Goal: Task Accomplishment & Management: Use online tool/utility

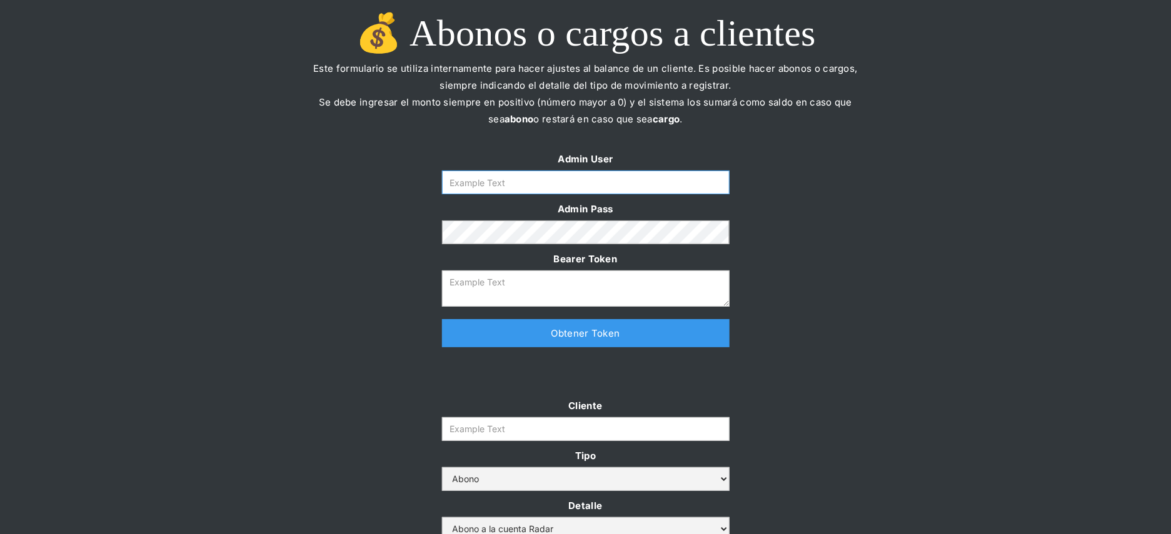
click at [552, 189] on input "Form" at bounding box center [585, 183] width 287 height 24
type input "[PERSON_NAME][EMAIL_ADDRESS][DOMAIN_NAME]"
click at [569, 330] on link "Obtener Token" at bounding box center [585, 333] width 287 height 28
type textarea "[SECURITY_DATA]"
click at [549, 427] on input "Cliente" at bounding box center [585, 429] width 287 height 24
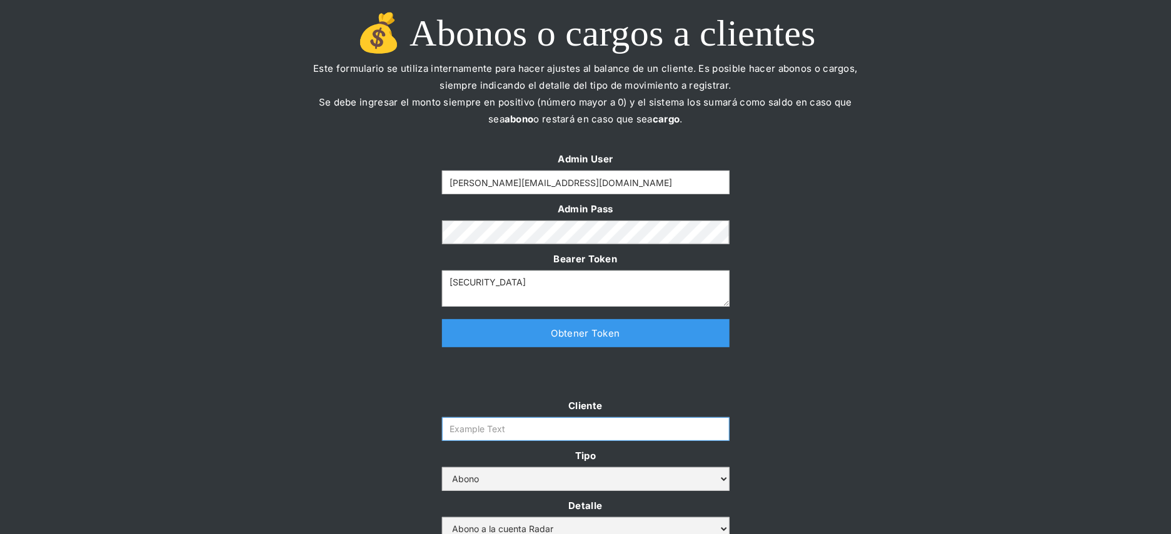
click at [549, 427] on input "Cliente" at bounding box center [585, 429] width 287 height 24
paste input "prontopaga"
type input "prontopaga"
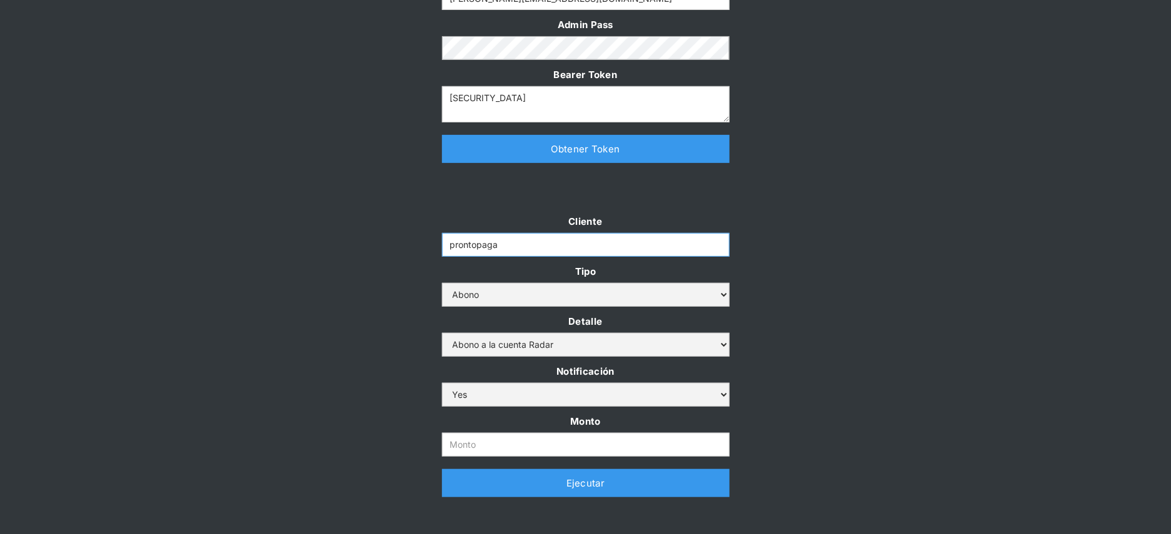
scroll to position [201, 0]
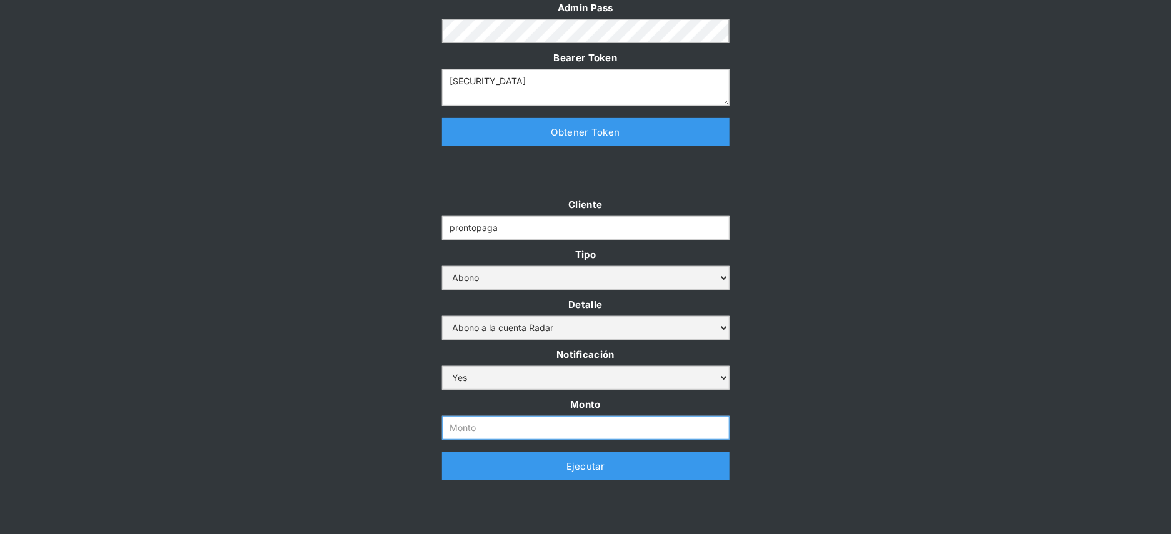
click at [472, 429] on input "Monto" at bounding box center [585, 428] width 287 height 24
paste input "$1,500,000,000"
type input "1.500.000.000"
click at [384, 397] on div "Cliente prontopaga Tipo Abono Cargo Detalle Abono a la cuenta Radar Devolución …" at bounding box center [585, 344] width 1171 height 297
click at [462, 467] on link "Ejecutar" at bounding box center [585, 466] width 287 height 28
